Goal: Information Seeking & Learning: Learn about a topic

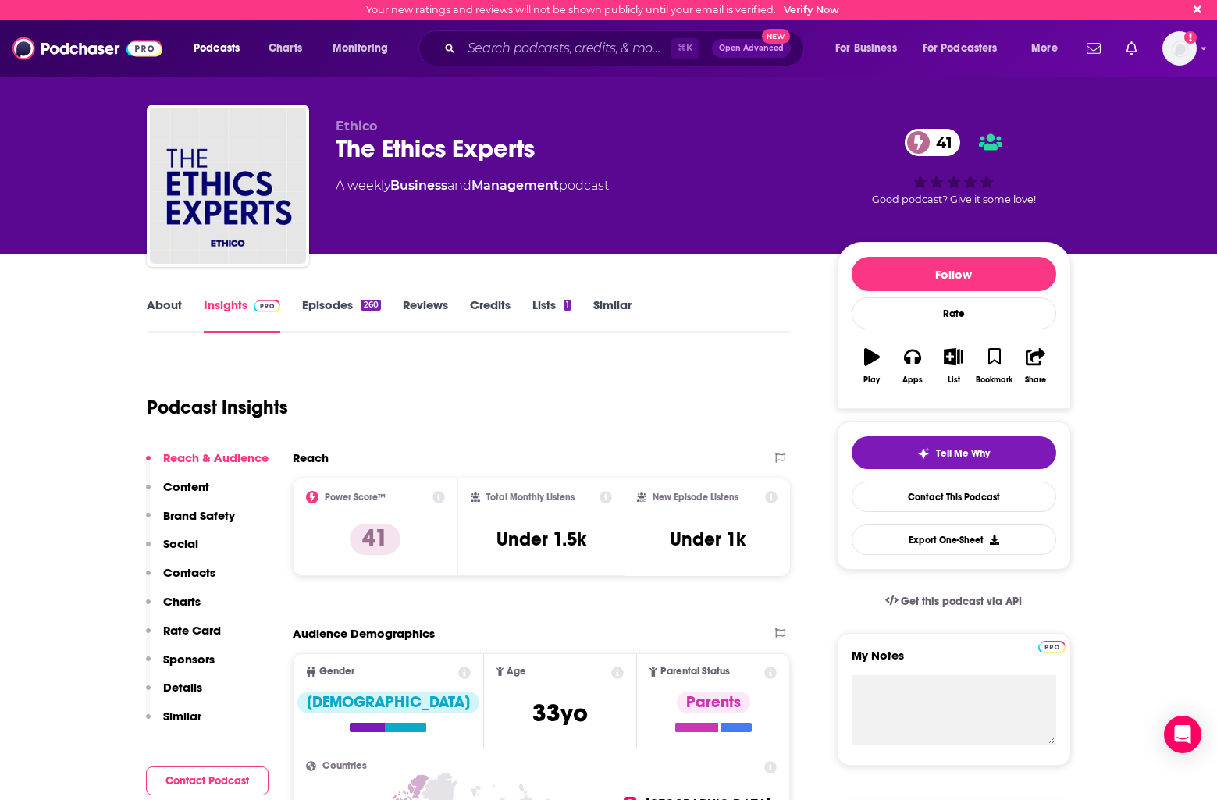
click at [316, 307] on link "Episodes 260" at bounding box center [341, 315] width 78 height 36
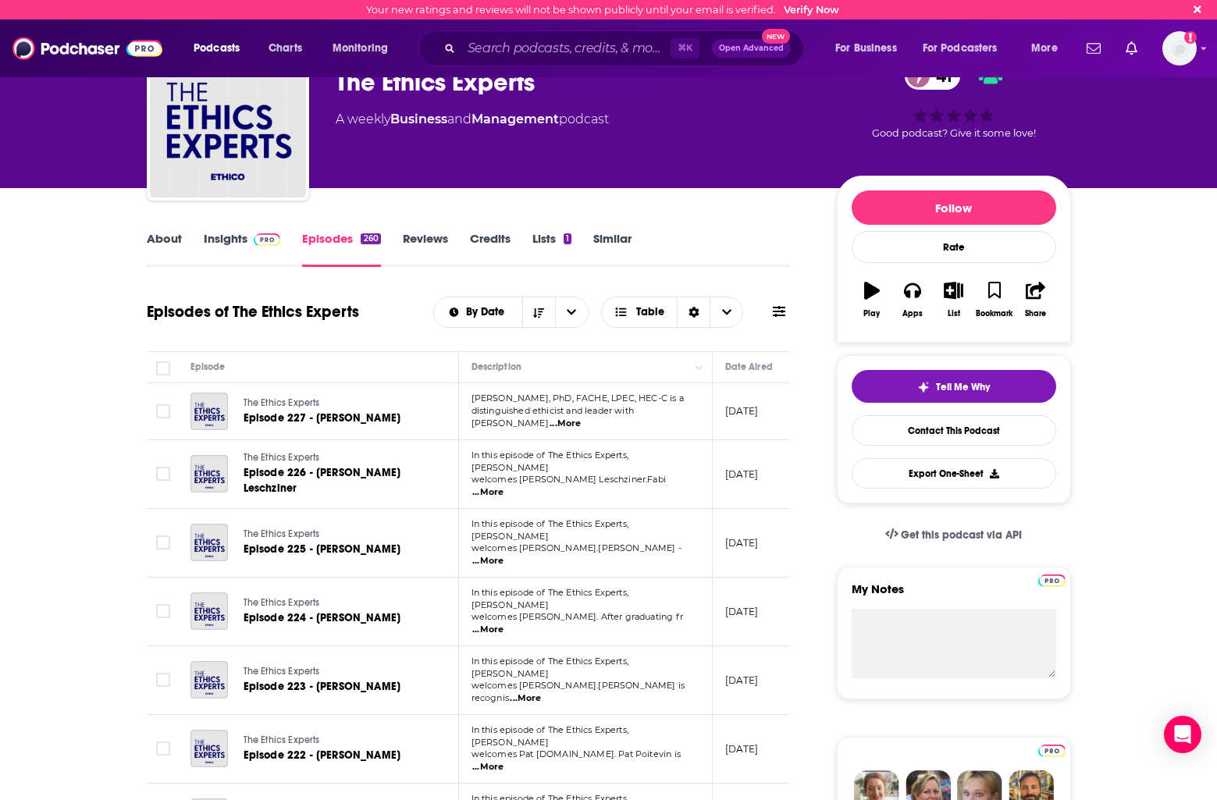
scroll to position [167, 0]
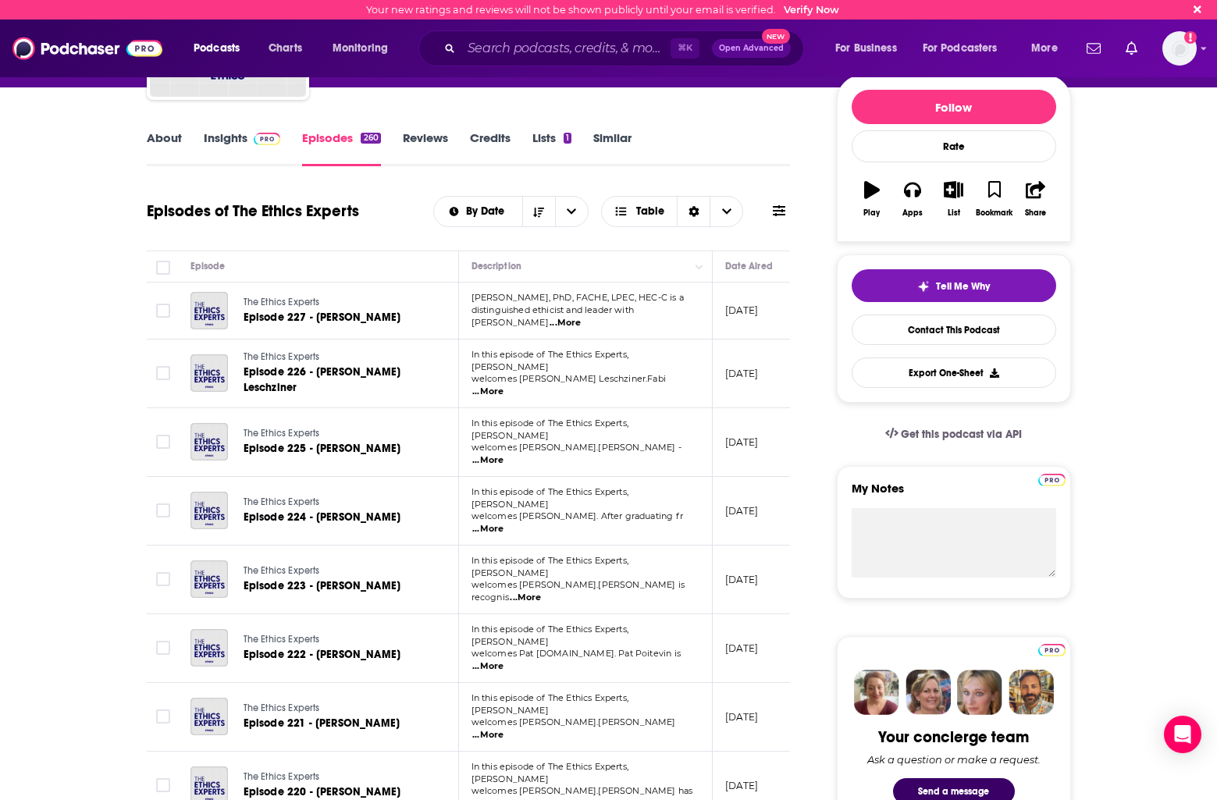
click at [240, 145] on link "Insights" at bounding box center [242, 148] width 77 height 36
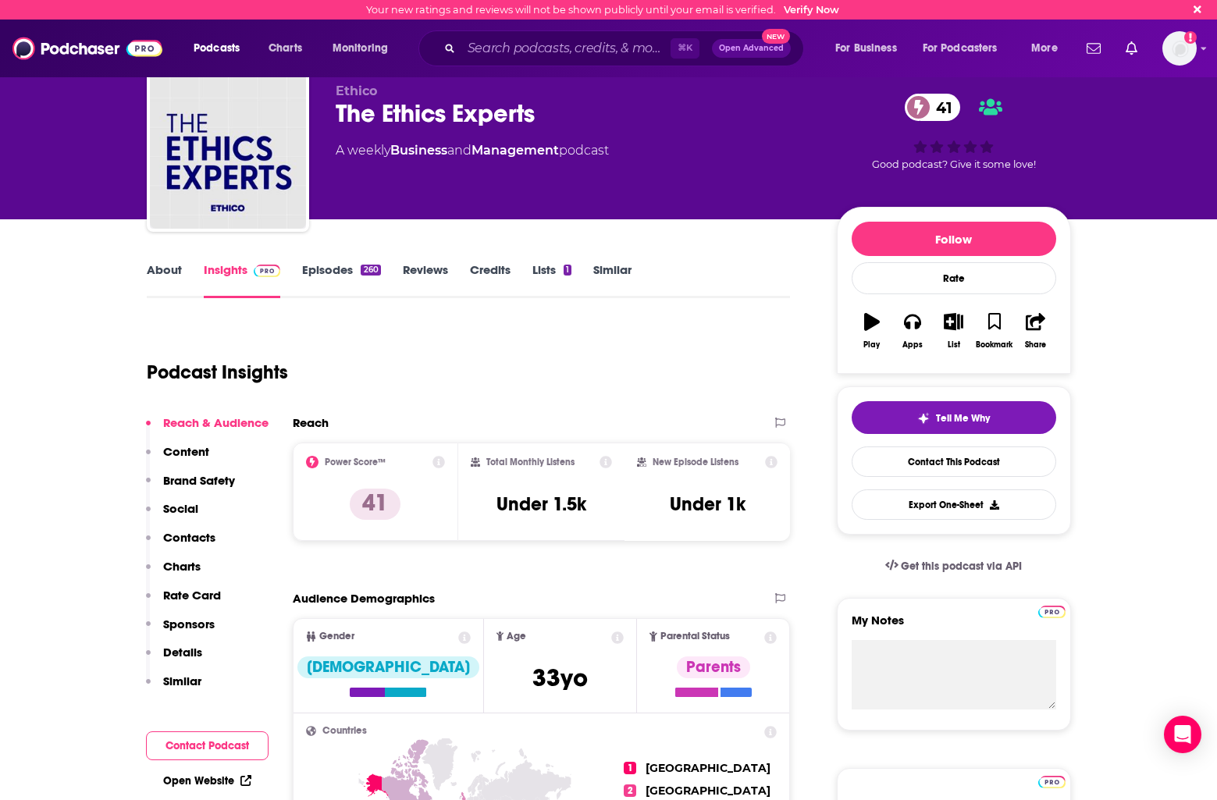
click at [193, 452] on p "Content" at bounding box center [186, 451] width 46 height 15
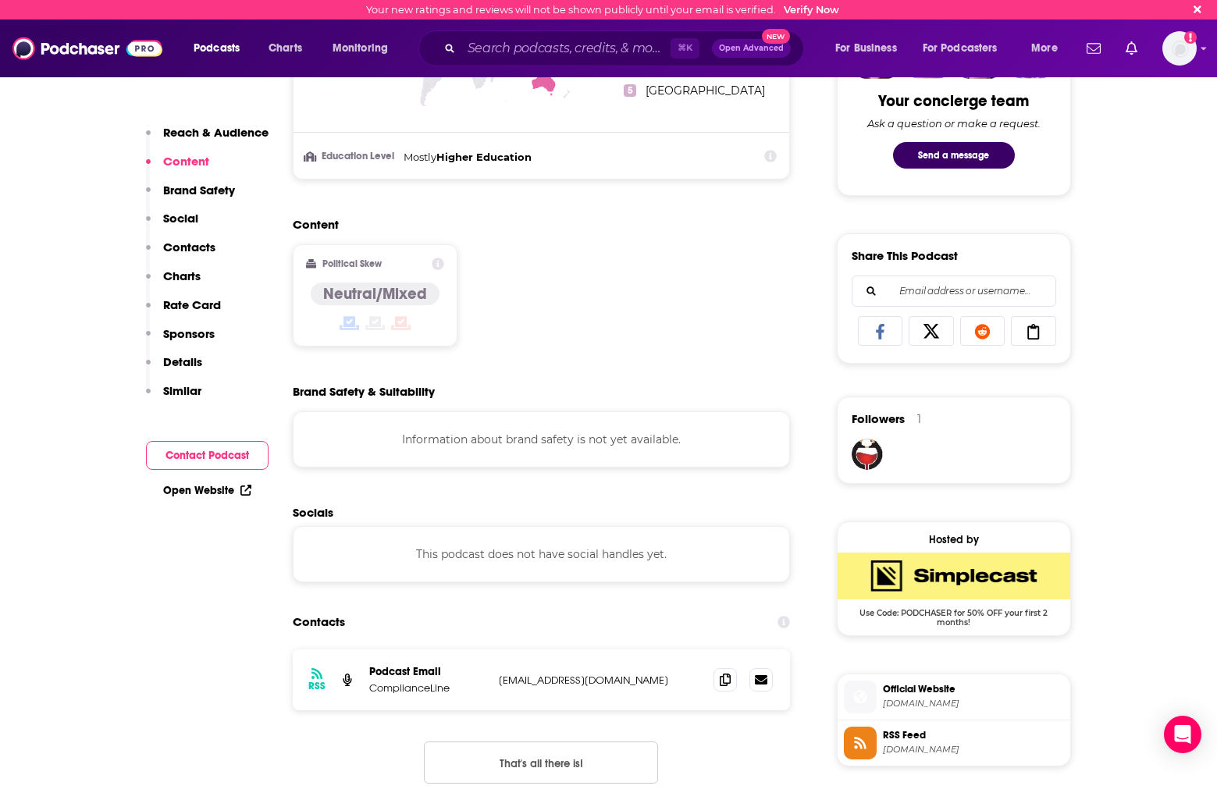
click at [175, 245] on p "Contacts" at bounding box center [189, 247] width 52 height 15
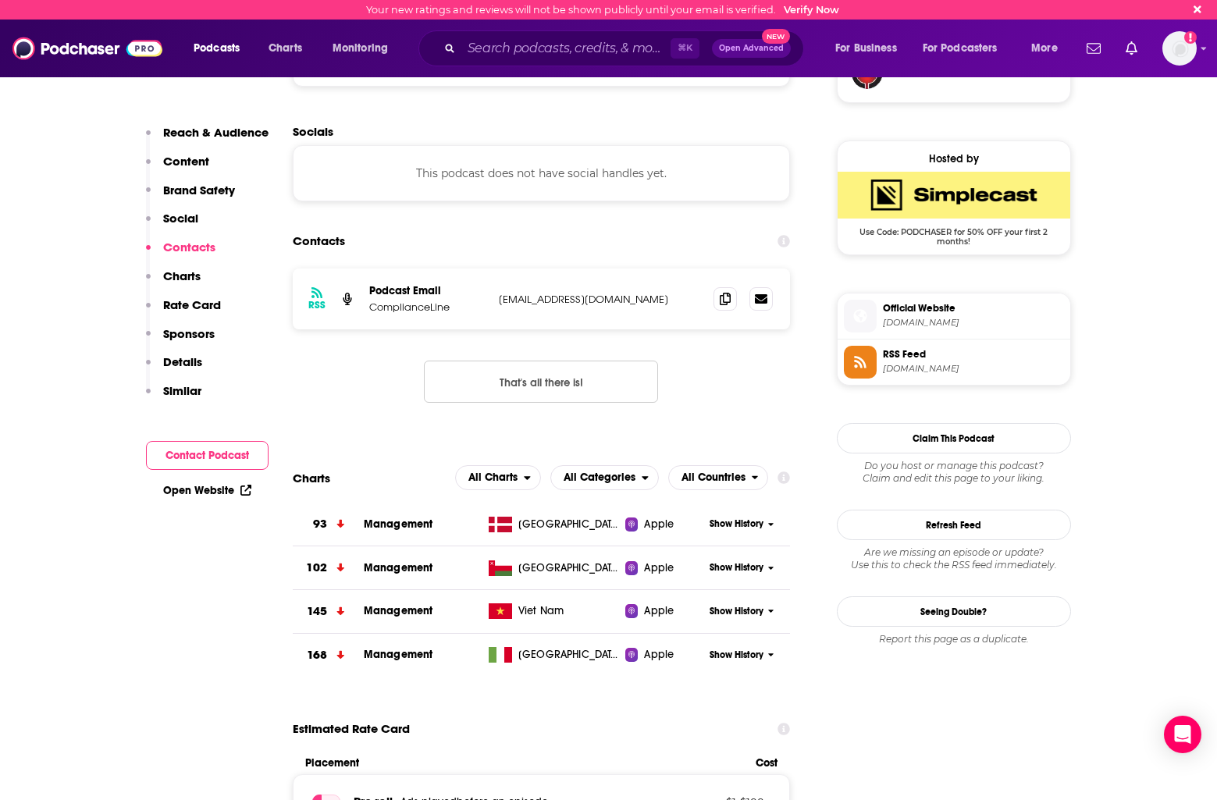
scroll to position [1195, 0]
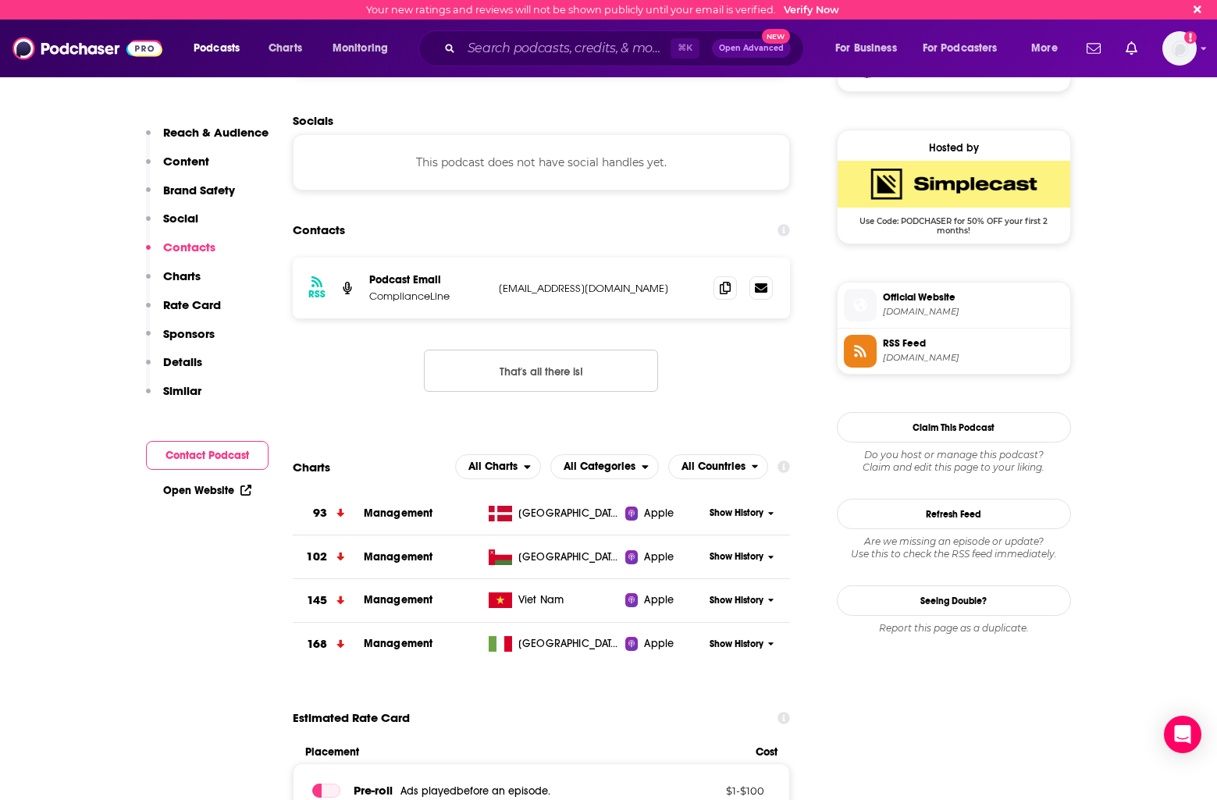
click at [171, 162] on p "Content" at bounding box center [186, 161] width 46 height 15
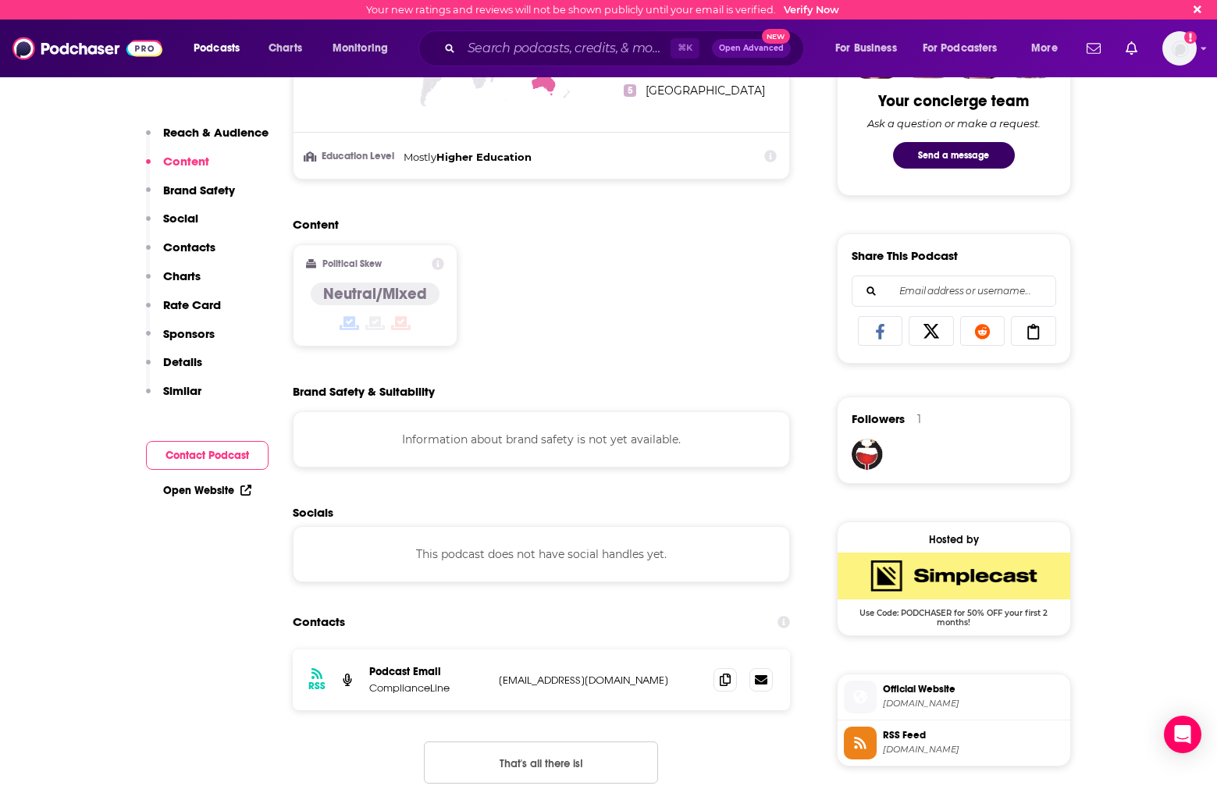
click at [188, 186] on p "Brand Safety" at bounding box center [199, 190] width 72 height 15
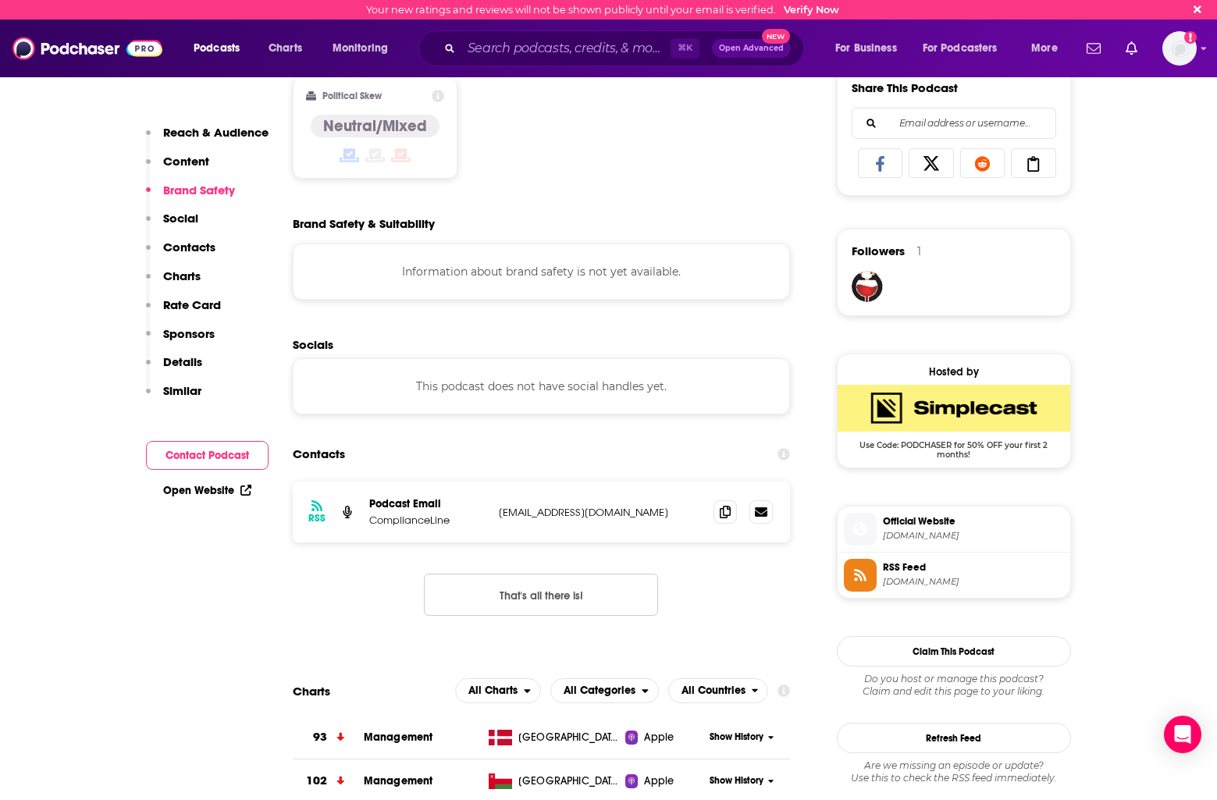
click at [176, 213] on p "Social" at bounding box center [180, 218] width 35 height 15
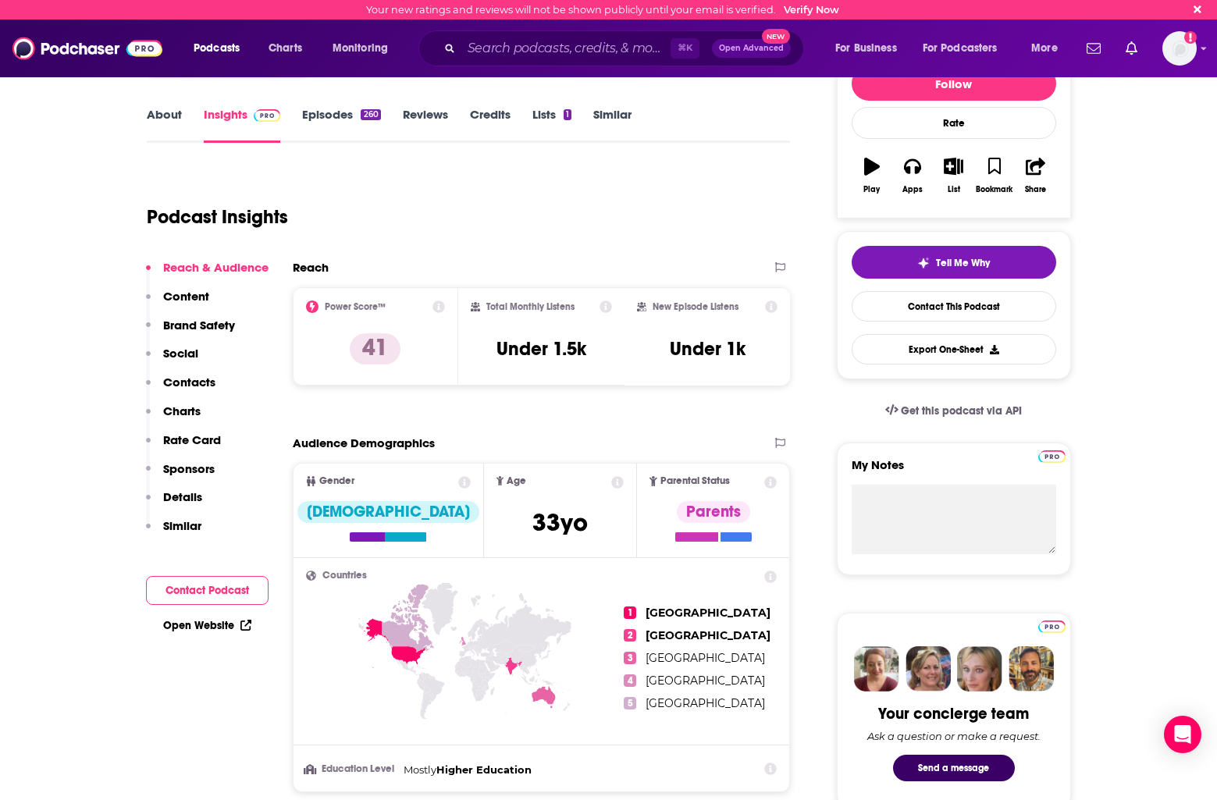
scroll to position [194, 0]
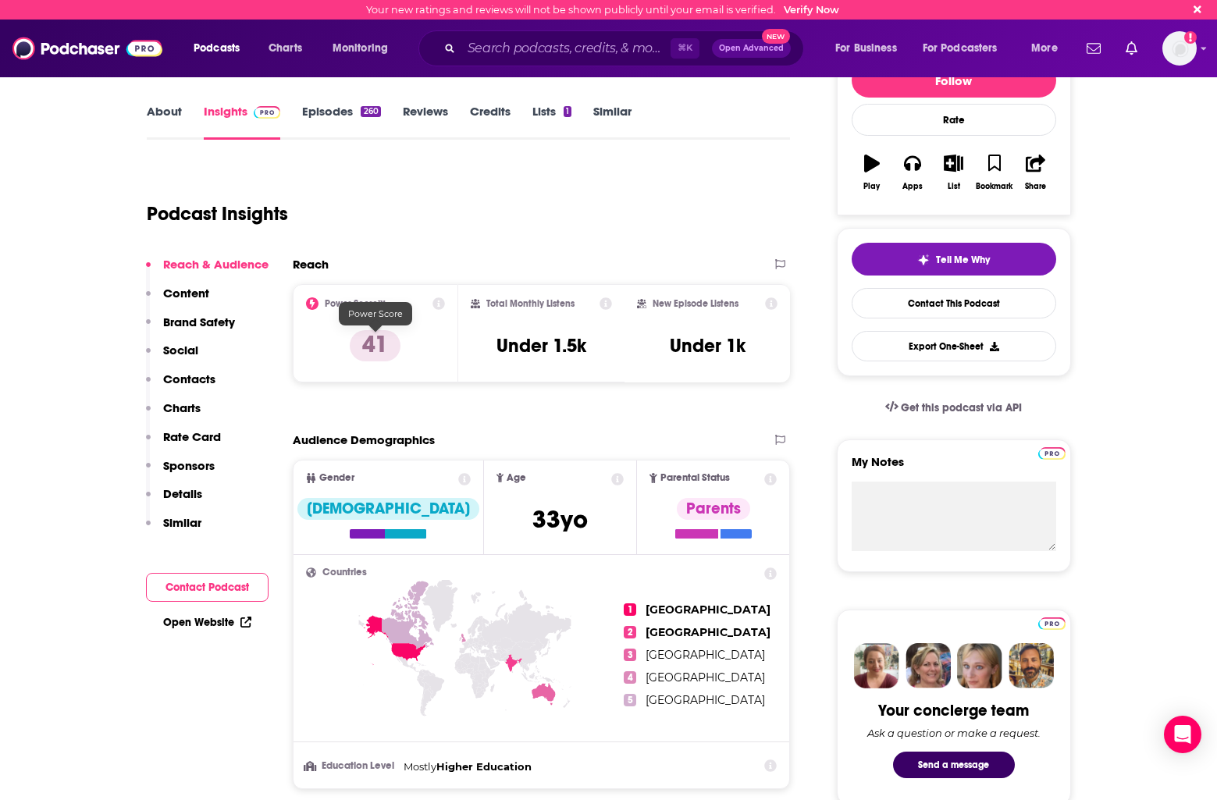
click at [368, 332] on p "41" at bounding box center [375, 345] width 51 height 31
click at [316, 303] on icon at bounding box center [312, 303] width 12 height 12
drag, startPoint x: 307, startPoint y: 300, endPoint x: 434, endPoint y: 316, distance: 128.2
click at [307, 300] on icon at bounding box center [312, 303] width 12 height 12
click at [440, 305] on icon at bounding box center [438, 303] width 12 height 12
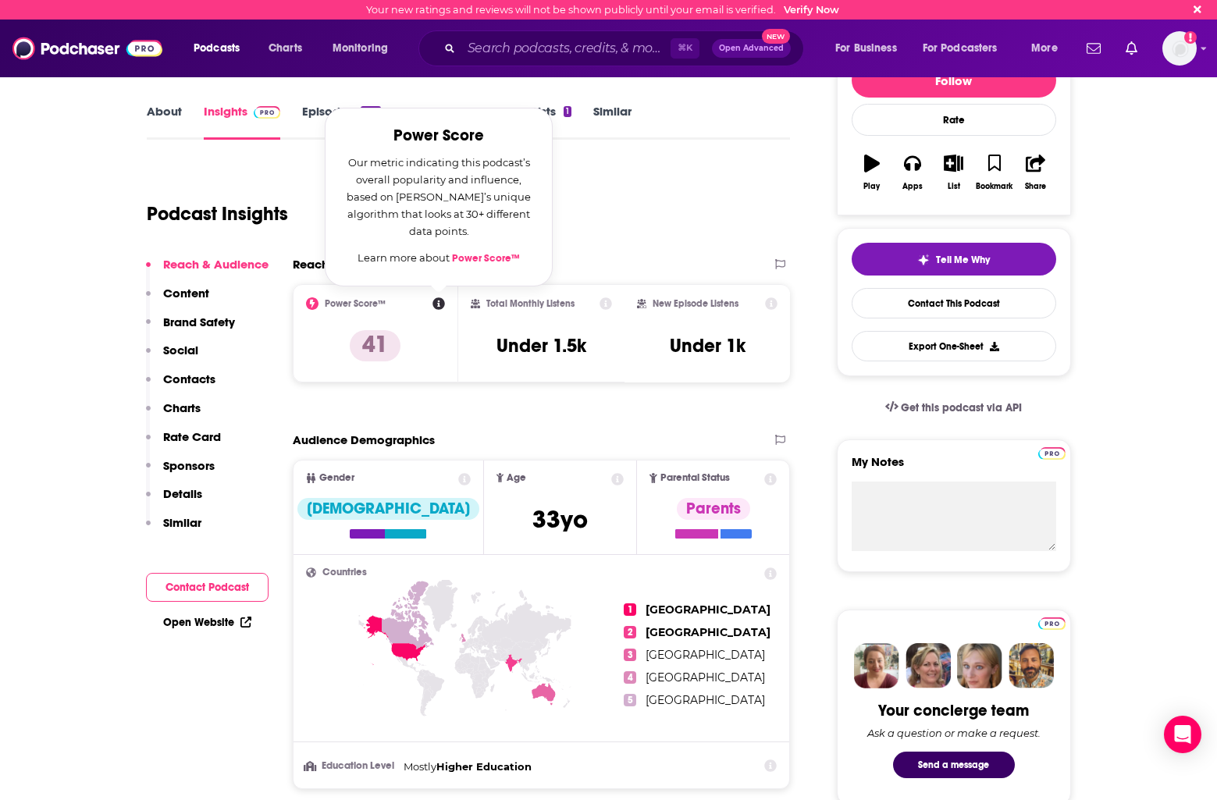
click at [493, 253] on link "Power Score™" at bounding box center [486, 258] width 68 height 12
click at [496, 258] on link "Power Score™" at bounding box center [486, 258] width 68 height 12
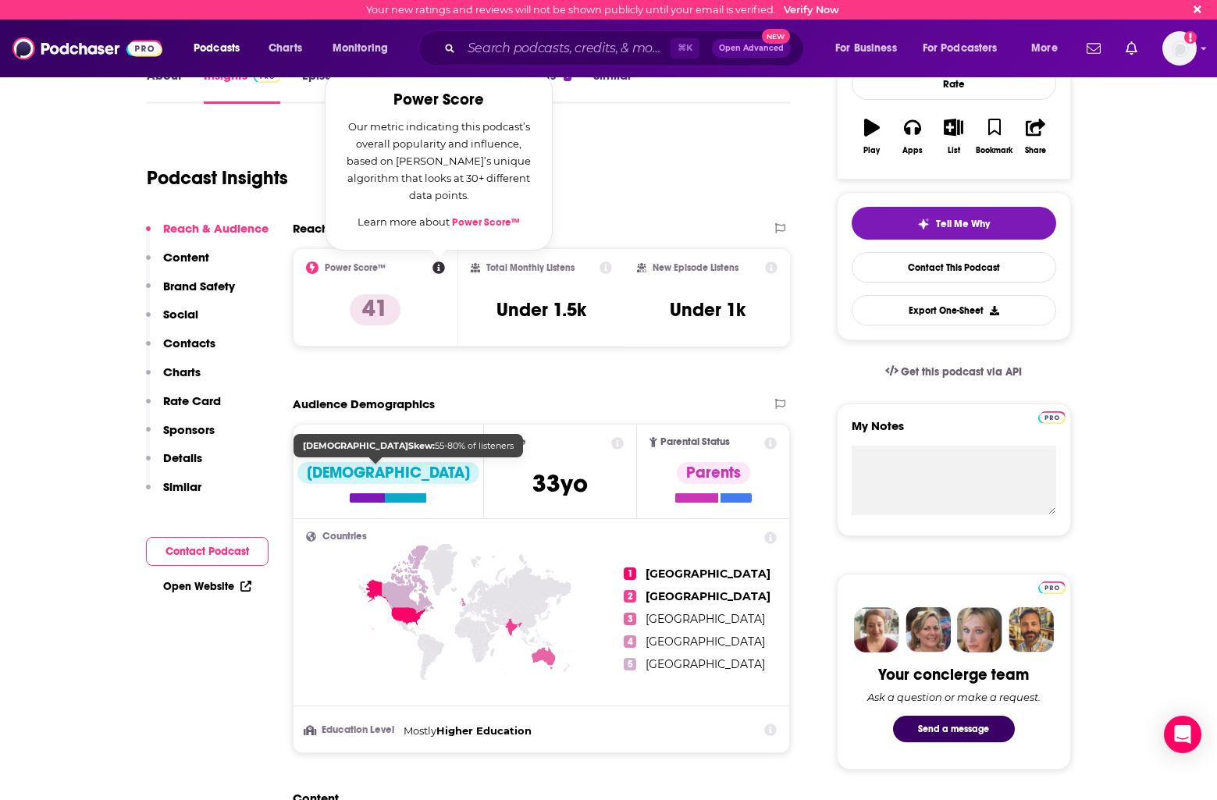
scroll to position [240, 0]
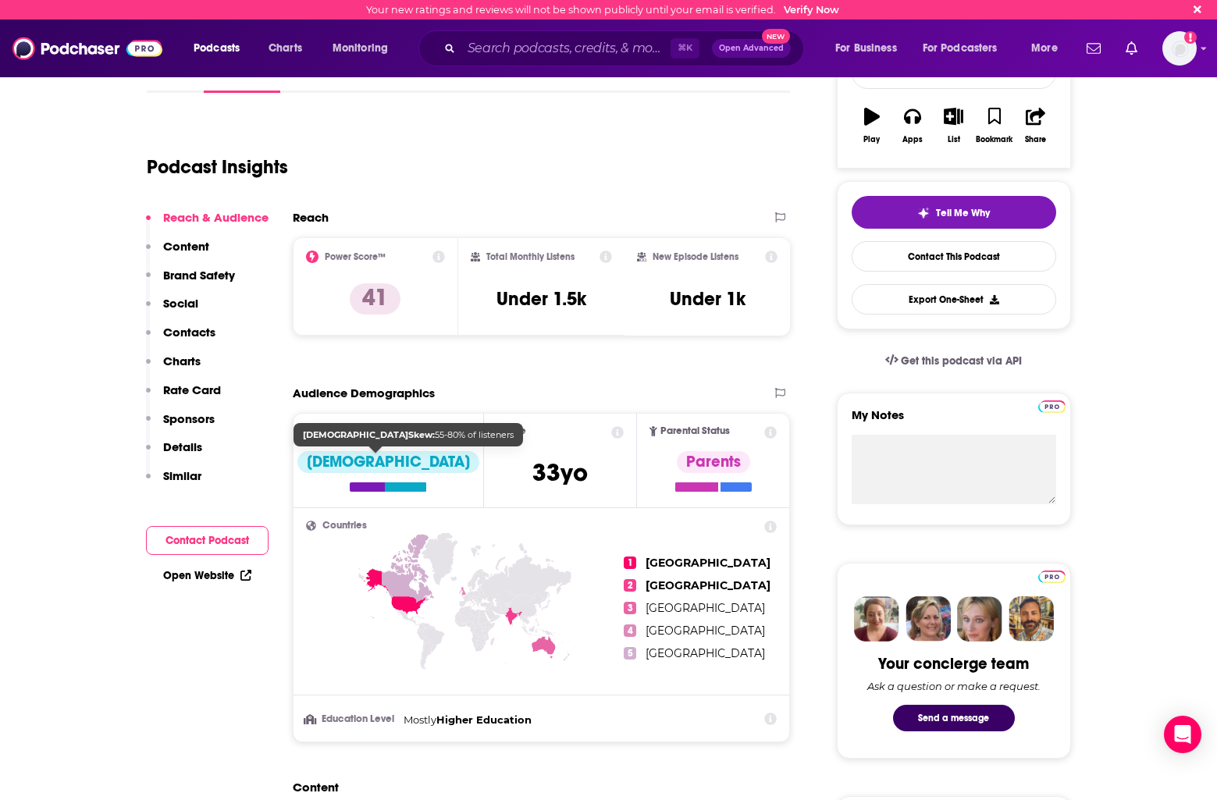
click at [372, 463] on div "[DEMOGRAPHIC_DATA]" at bounding box center [388, 462] width 182 height 22
click at [386, 489] on div at bounding box center [405, 486] width 41 height 9
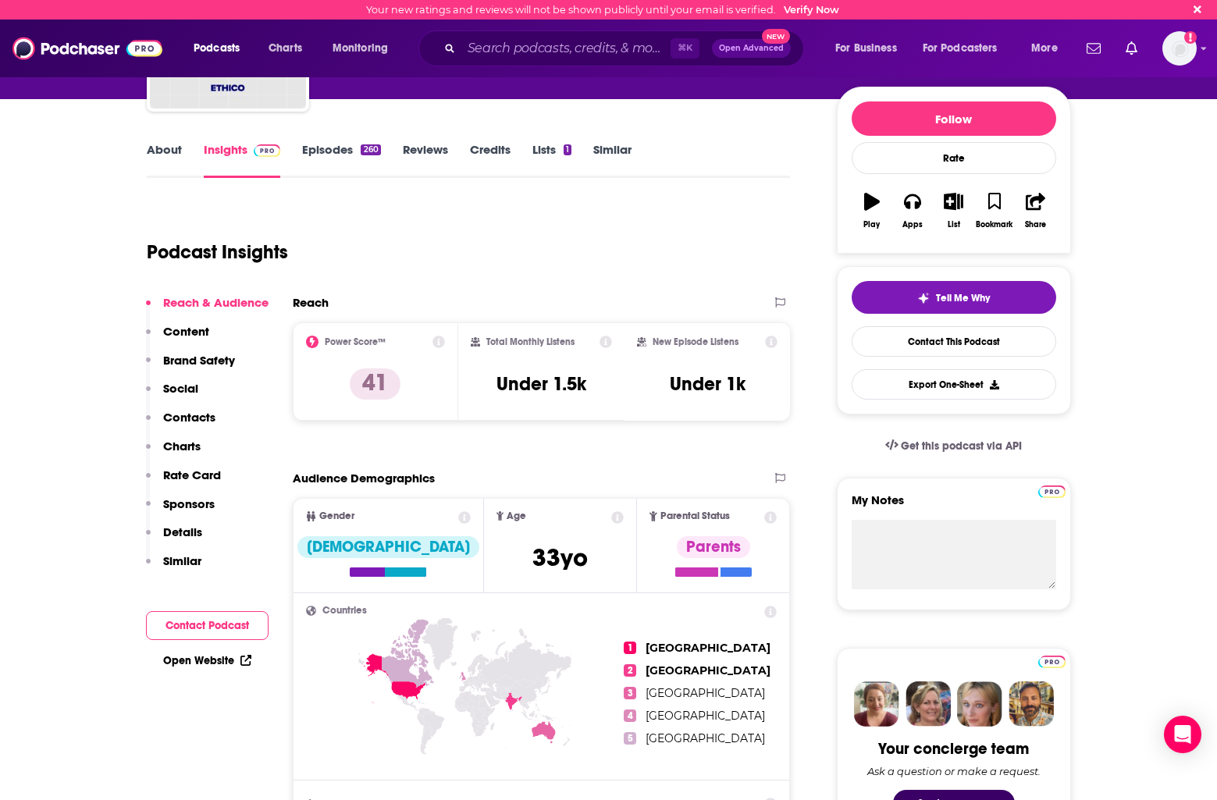
scroll to position [159, 0]
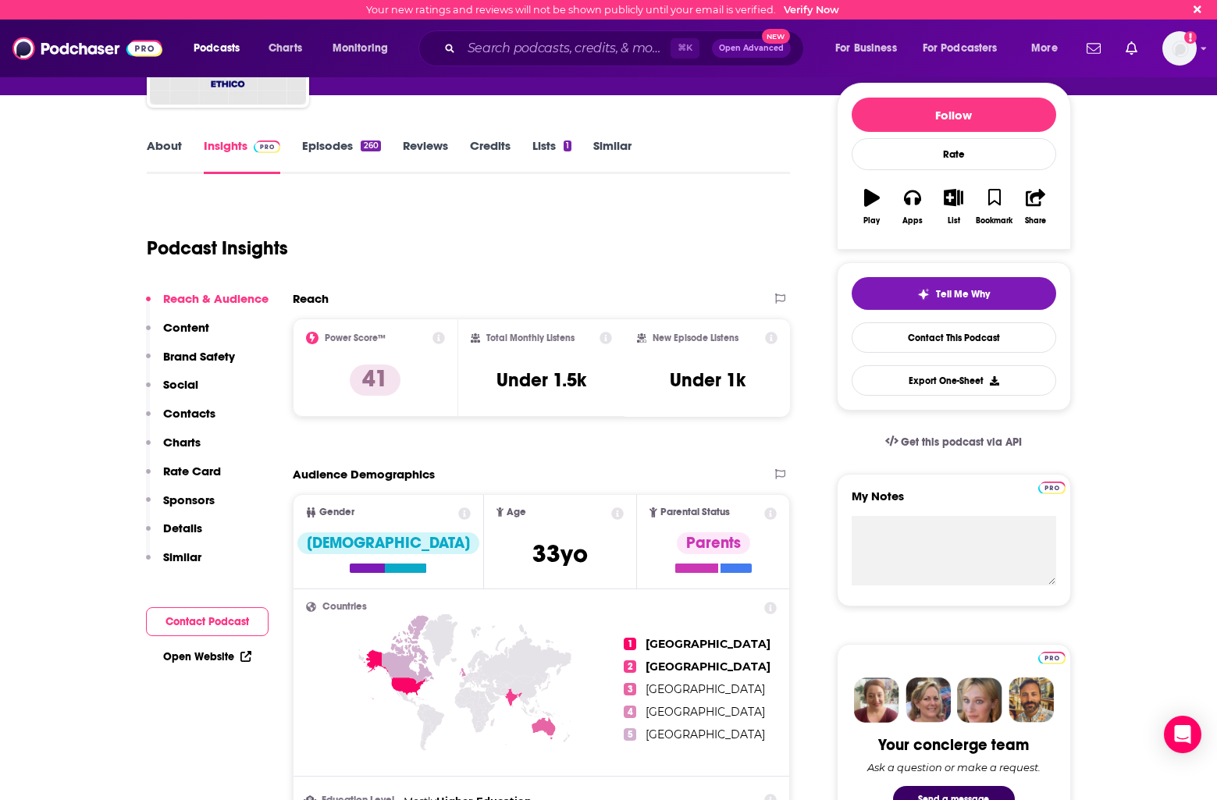
click at [762, 514] on div "Parental Status" at bounding box center [713, 513] width 152 height 12
click at [770, 512] on icon at bounding box center [771, 513] width 12 height 12
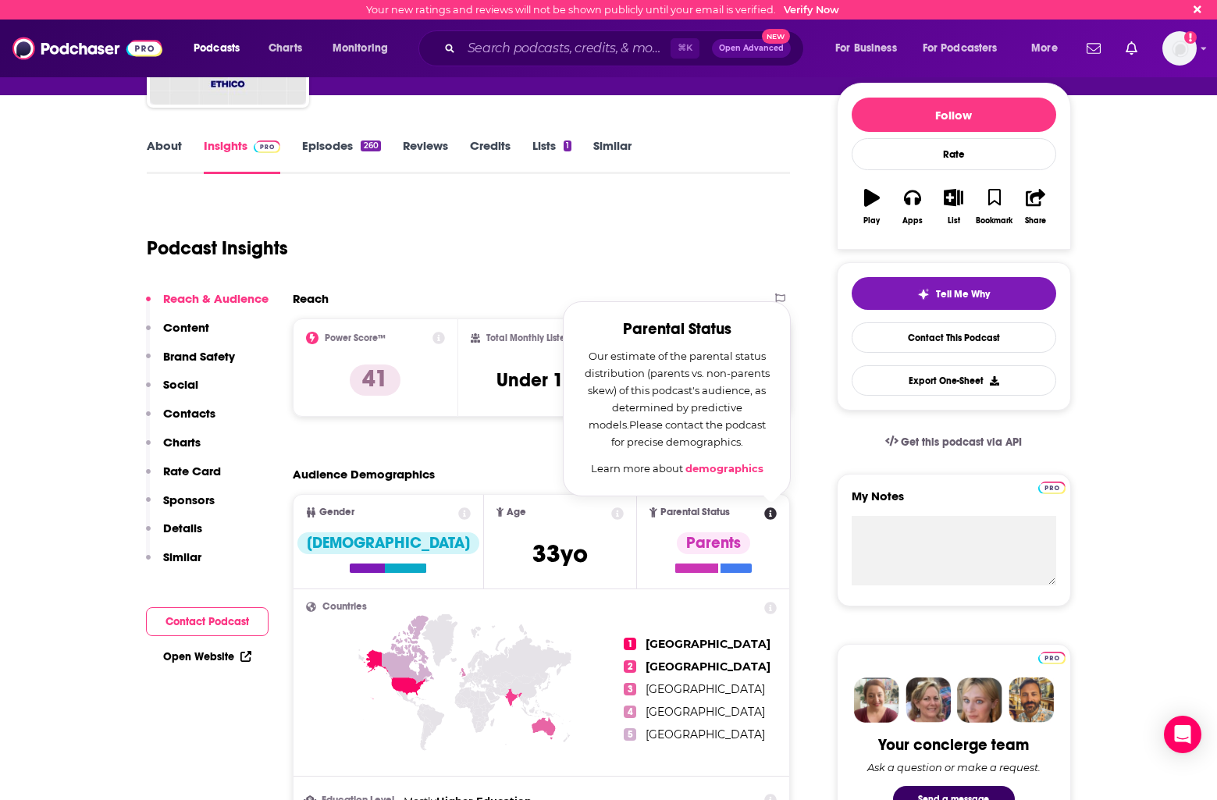
scroll to position [160, 0]
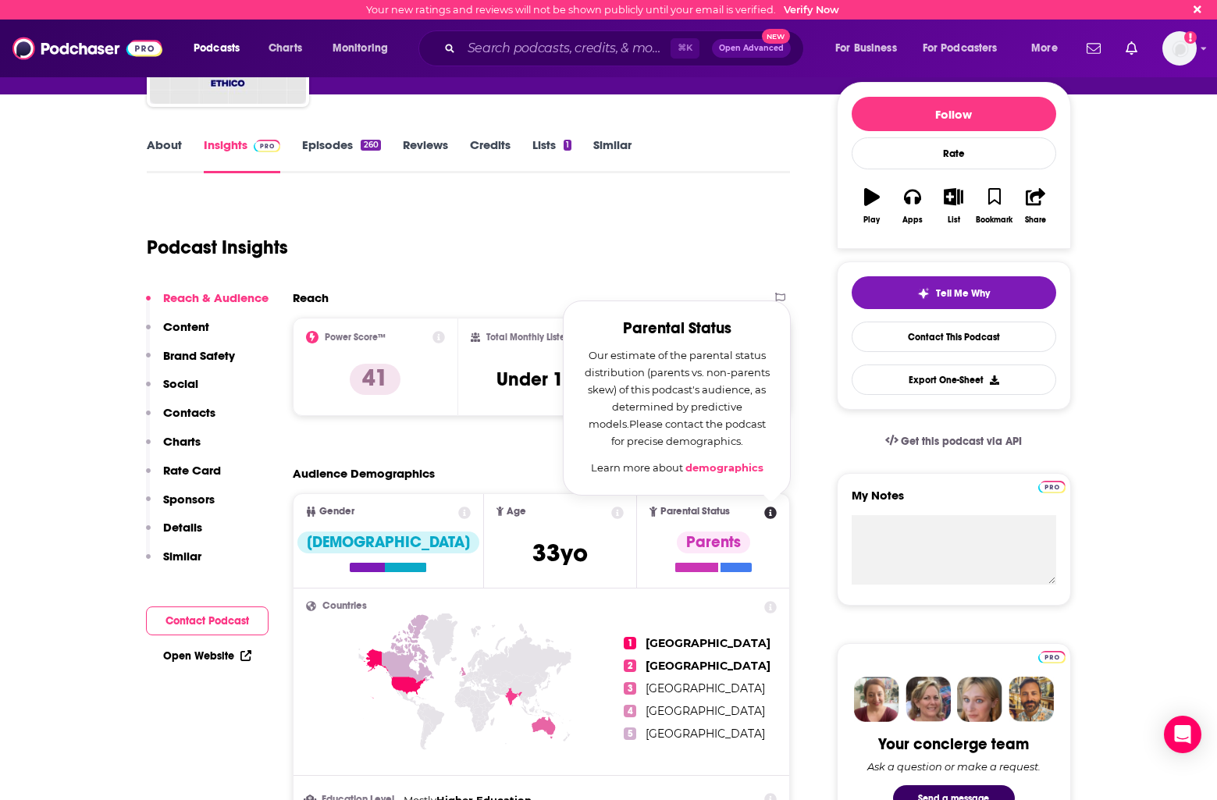
click at [457, 223] on div "Podcast Insights" at bounding box center [462, 238] width 631 height 80
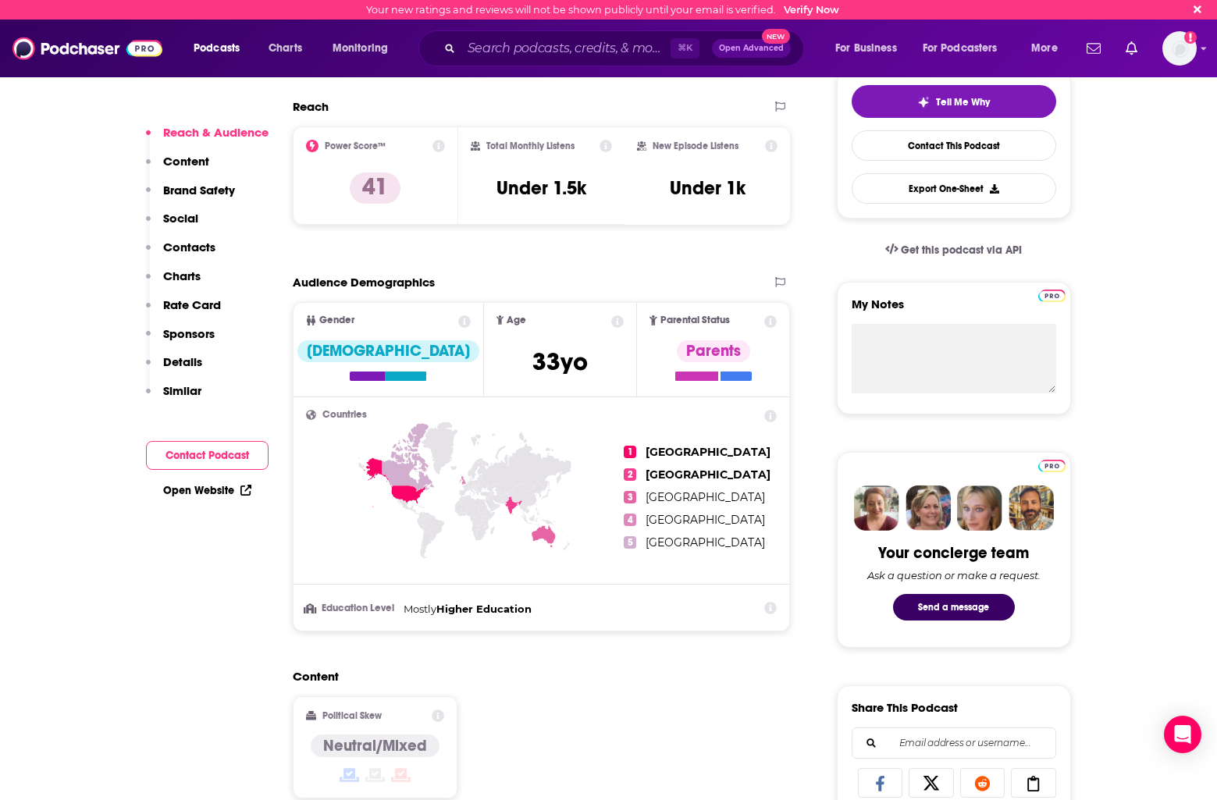
scroll to position [354, 0]
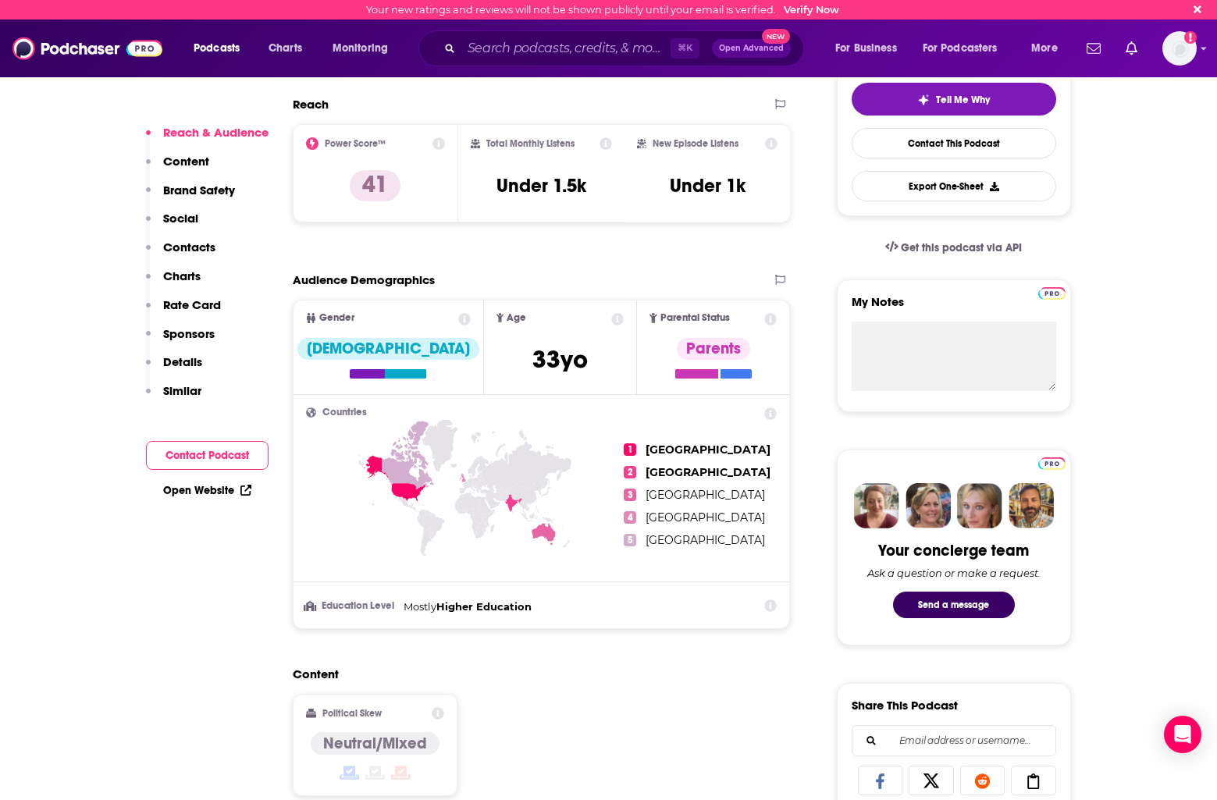
click at [631, 469] on span "2" at bounding box center [630, 472] width 12 height 12
click at [622, 442] on icon at bounding box center [465, 517] width 318 height 194
click at [416, 495] on icon at bounding box center [394, 480] width 62 height 50
click at [623, 454] on icon at bounding box center [465, 517] width 318 height 194
click at [632, 450] on span "1" at bounding box center [630, 449] width 12 height 12
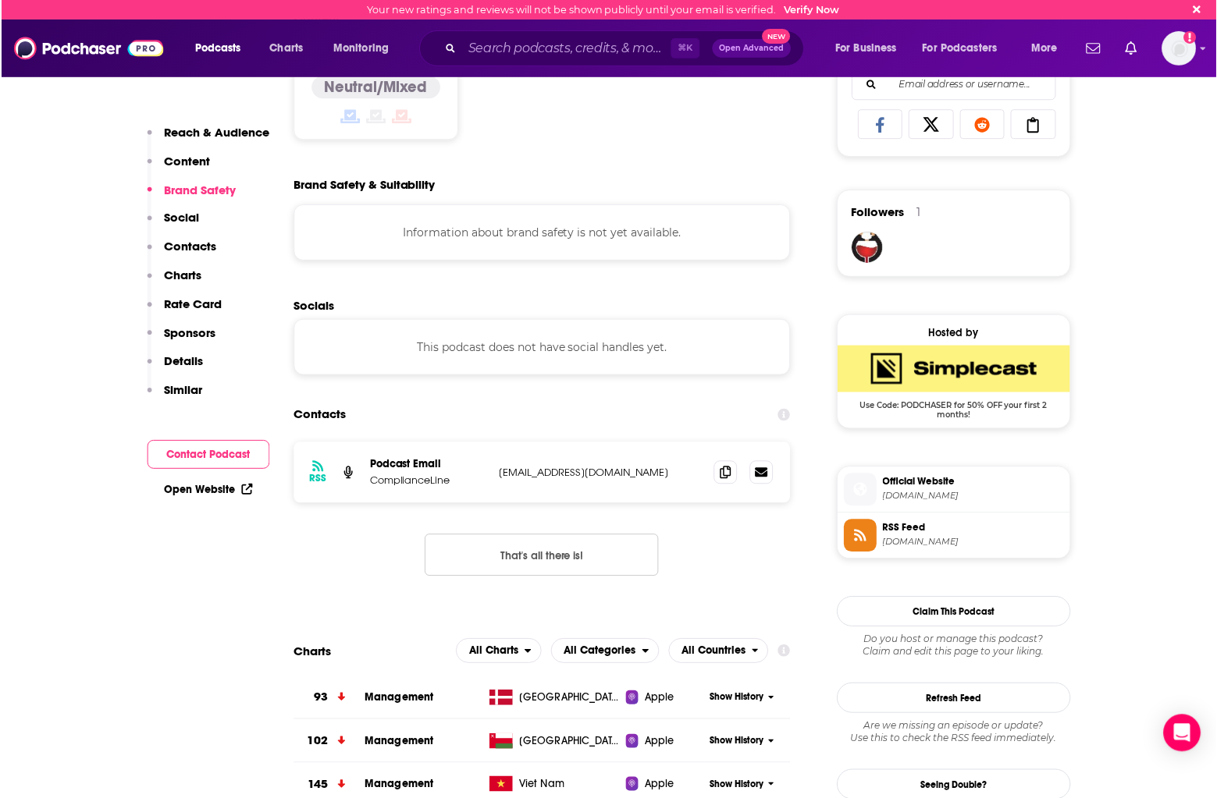
scroll to position [1022, 0]
